Goal: Answer question/provide support: Answer question/provide support

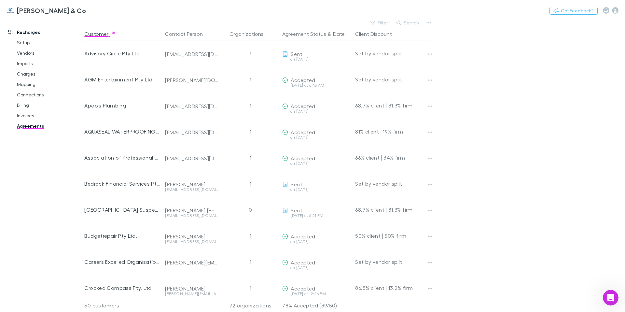
scroll to position [42, 0]
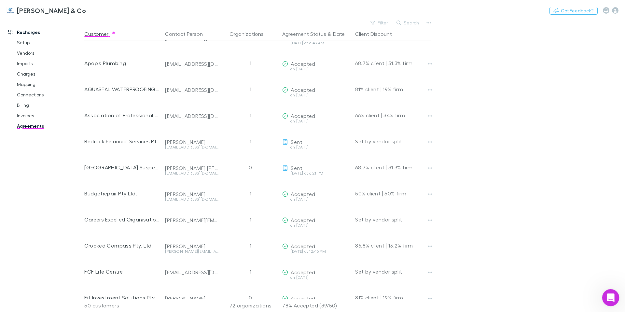
click at [608, 296] on icon "Open Intercom Messenger" at bounding box center [610, 296] width 11 height 11
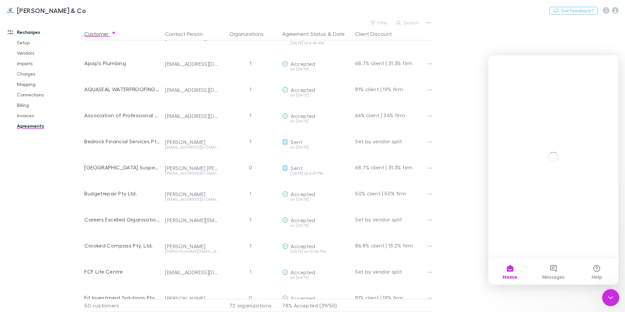
scroll to position [0, 0]
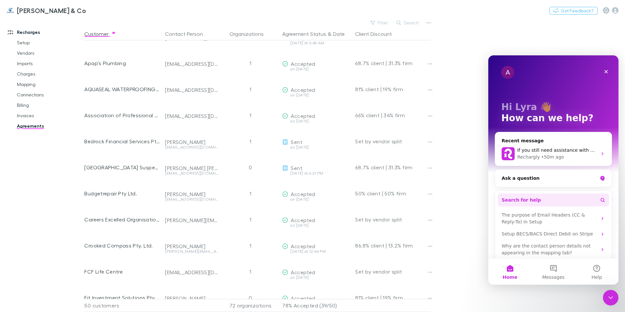
click at [552, 202] on button "Search for help" at bounding box center [553, 199] width 111 height 13
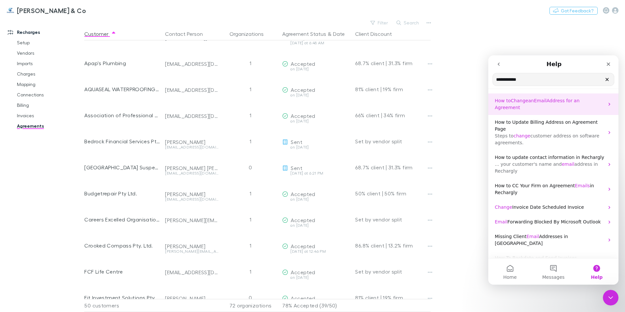
type input "**********"
click at [542, 107] on p "How to Change an Email Address for an Agreement" at bounding box center [549, 104] width 109 height 14
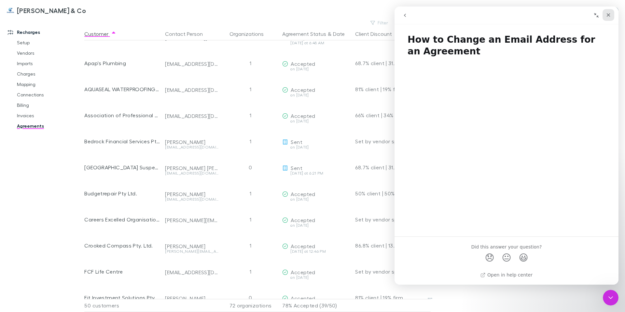
click at [609, 17] on icon "Close" at bounding box center [608, 14] width 5 height 5
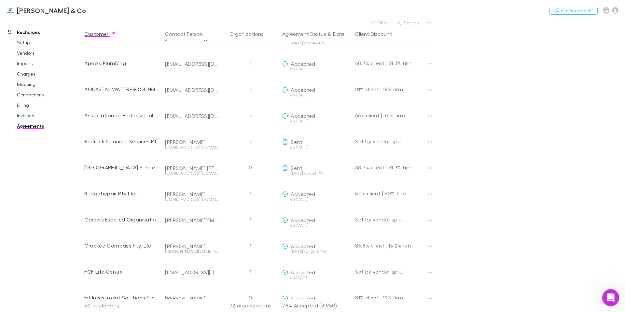
click at [607, 294] on icon "Open Intercom Messenger" at bounding box center [610, 296] width 11 height 11
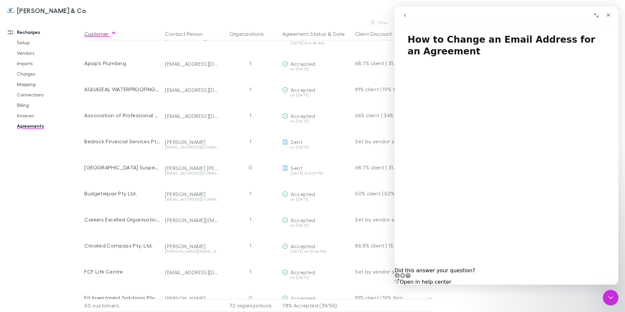
click at [406, 19] on button "go back" at bounding box center [405, 15] width 12 height 12
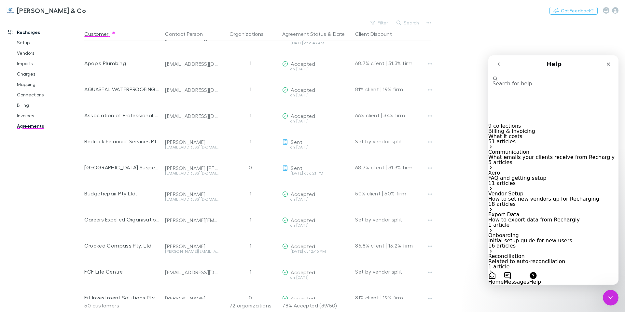
click at [529, 272] on button "Messages" at bounding box center [516, 278] width 25 height 13
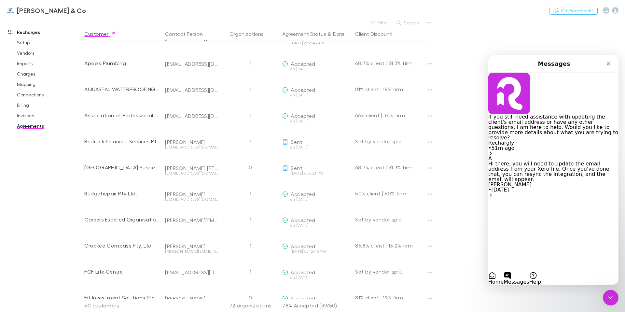
click at [540, 161] on span "Hi there, you will need to update the email address from your Xero file. Once y…" at bounding box center [548, 172] width 121 height 22
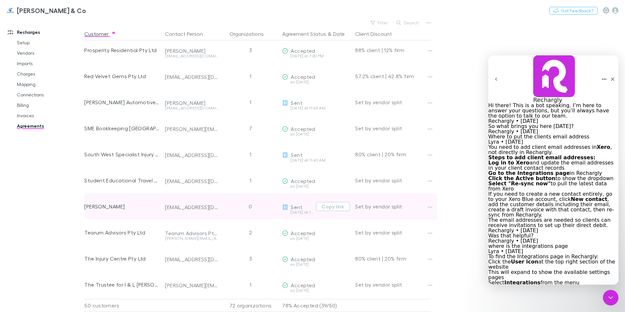
scroll to position [900, 0]
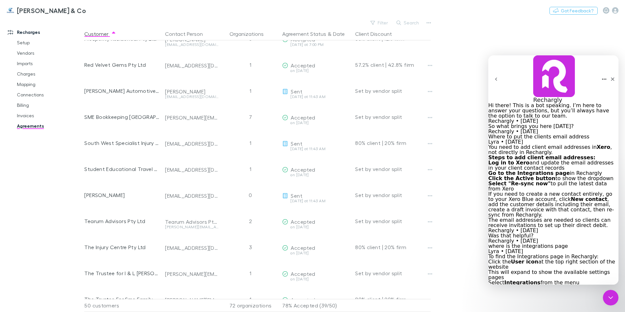
paste textarea "**********"
type textarea "**********"
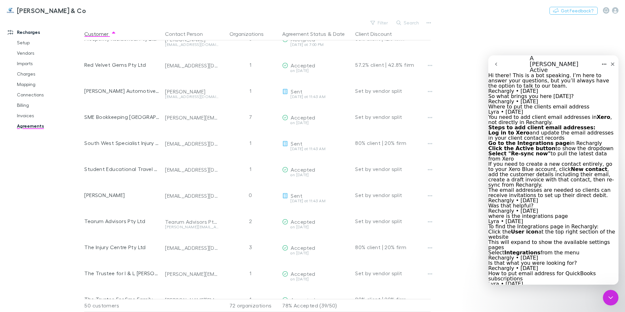
scroll to position [675, 0]
type textarea "*"
type textarea "**********"
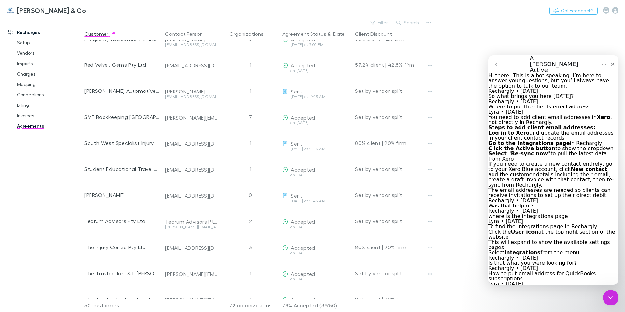
drag, startPoint x: 565, startPoint y: 196, endPoint x: 514, endPoint y: 184, distance: 52.3
copy div "Could you please update the email address for my client "[PERSON_NAME]" to [EMA…"
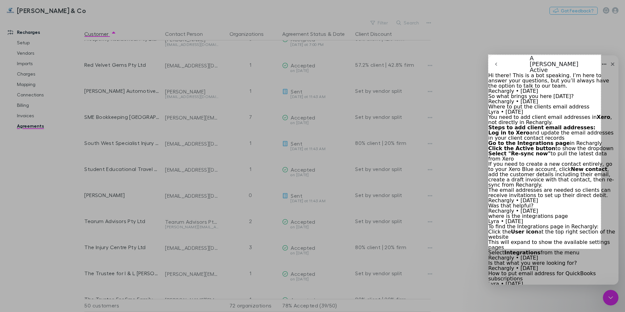
drag, startPoint x: 488, startPoint y: 55, endPoint x: 601, endPoint y: 249, distance: 224.4
click at [601, 249] on div "346 X 596" at bounding box center [312, 156] width 625 height 312
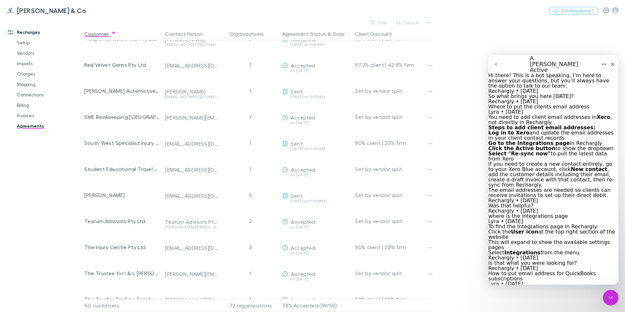
scroll to position [797, 0]
click at [550, 28] on main "Filter Search Customer Contact Person Organizations Agreement Status & Date Cli…" at bounding box center [354, 165] width 541 height 294
drag, startPoint x: 608, startPoint y: 66, endPoint x: 1055, endPoint y: 148, distance: 454.9
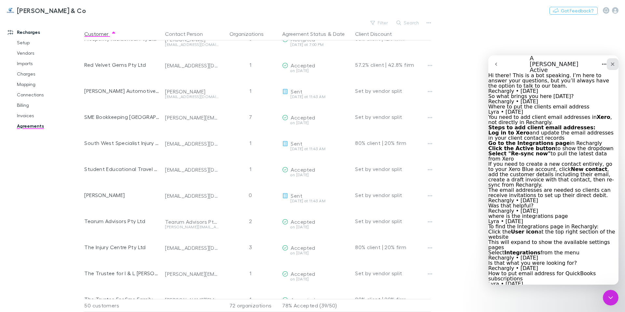
click at [610, 66] on icon "Close" at bounding box center [612, 64] width 5 height 5
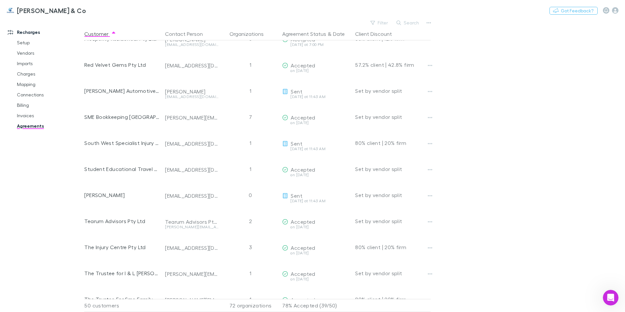
click at [38, 201] on div "Recharges Setup Vendors Imports Charges Mapping Connections Billing Invoices Ag…" at bounding box center [44, 164] width 89 height 286
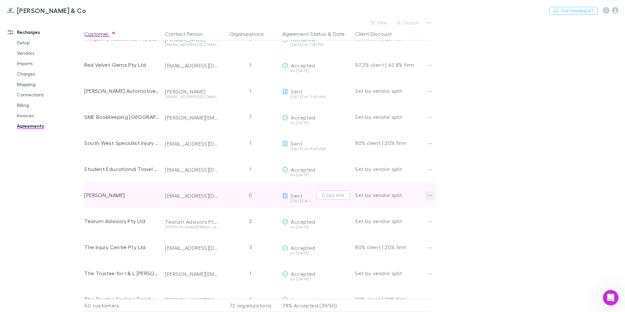
click at [430, 195] on icon "button" at bounding box center [430, 195] width 5 height 1
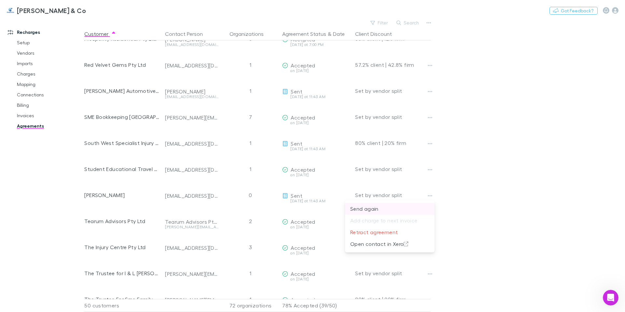
click at [364, 208] on p "Send again" at bounding box center [389, 209] width 79 height 8
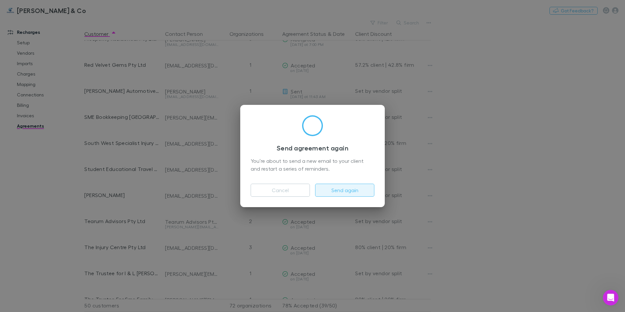
click at [358, 191] on button "Send again" at bounding box center [344, 190] width 59 height 13
